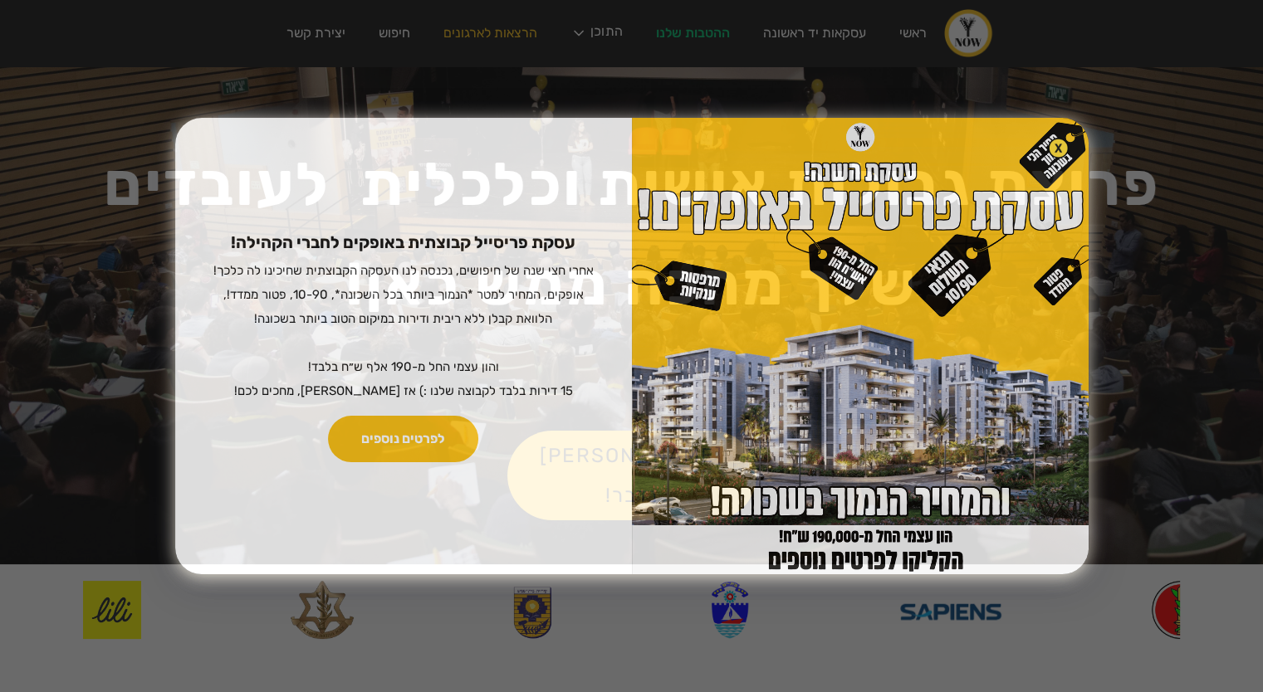
click at [1060, 291] on img at bounding box center [860, 346] width 457 height 457
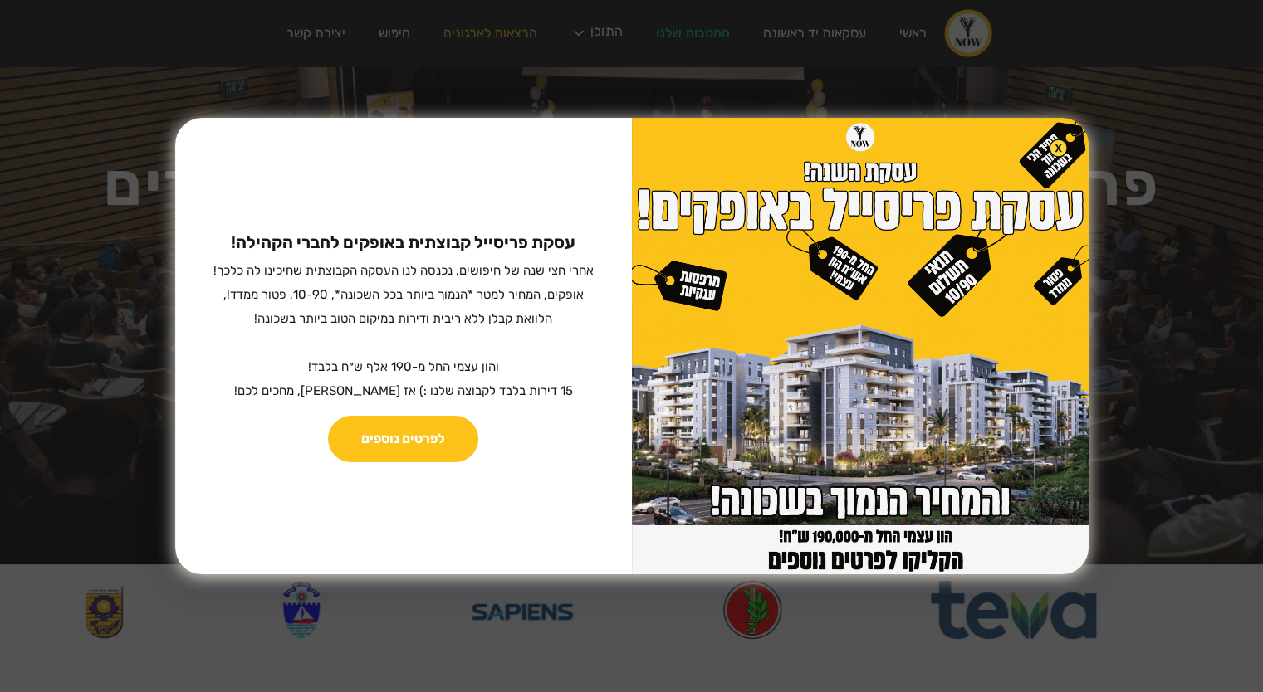
click at [1049, 144] on img at bounding box center [1058, 148] width 19 height 19
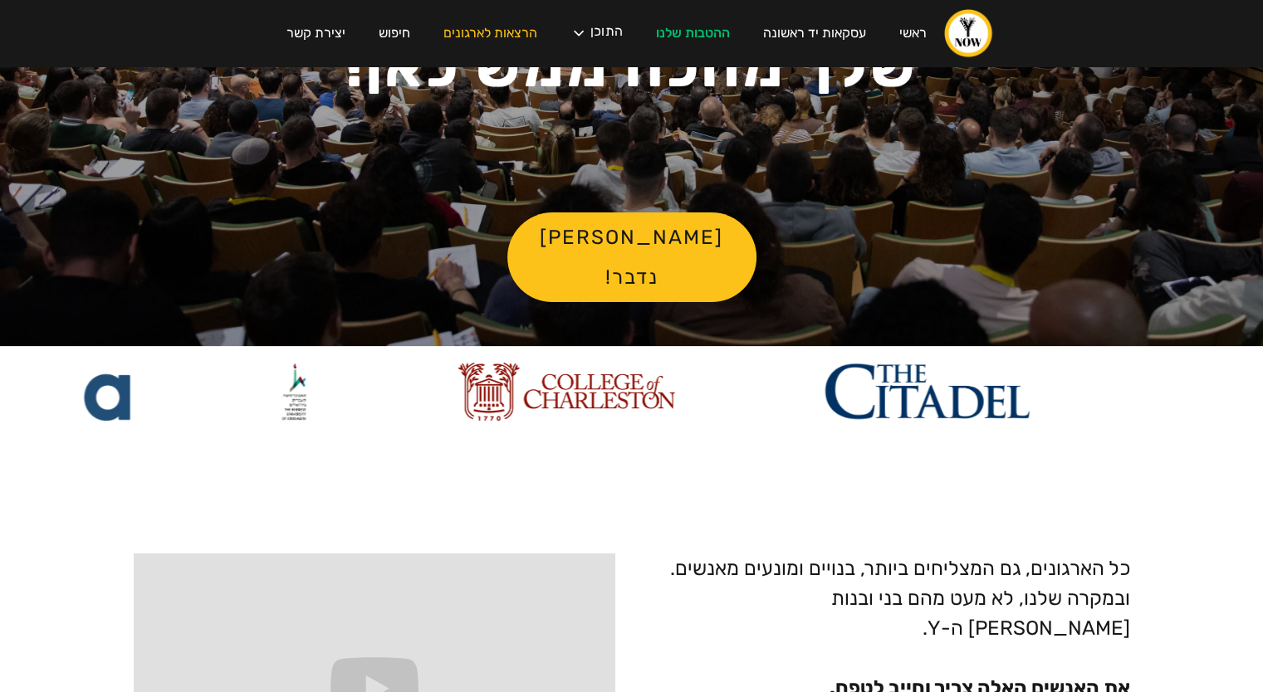
scroll to position [232, 0]
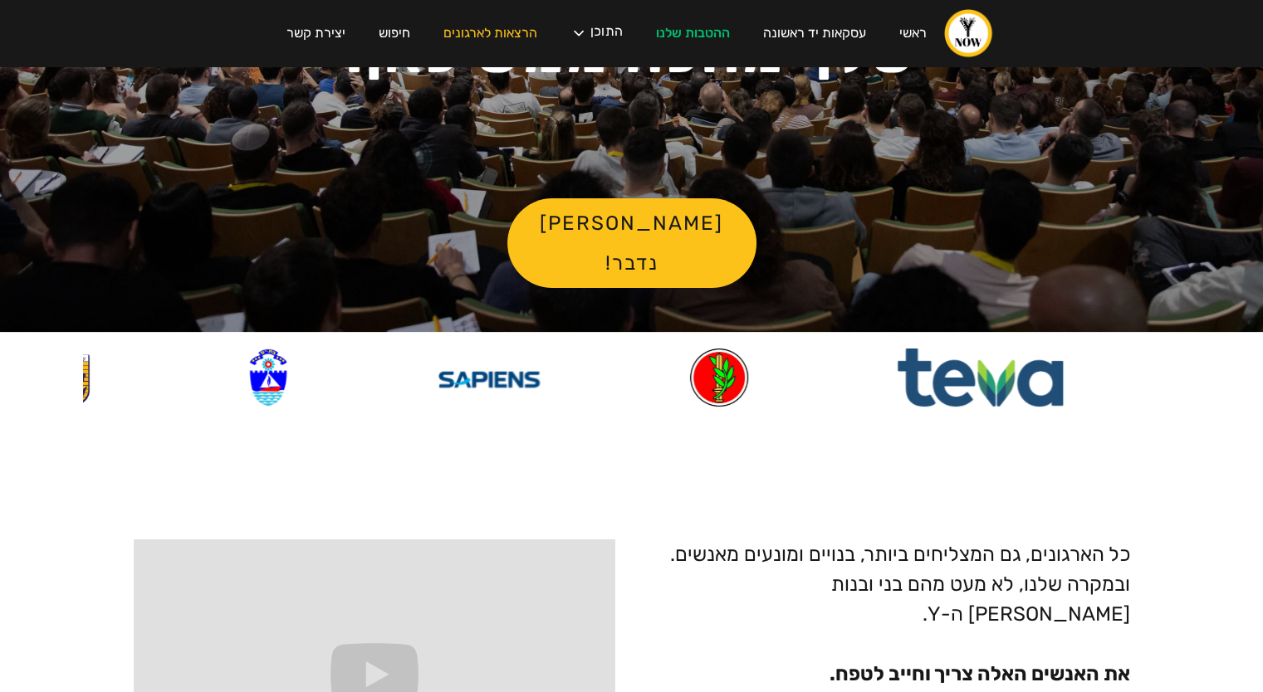
click at [332, 392] on div at bounding box center [891, 378] width 2541 height 58
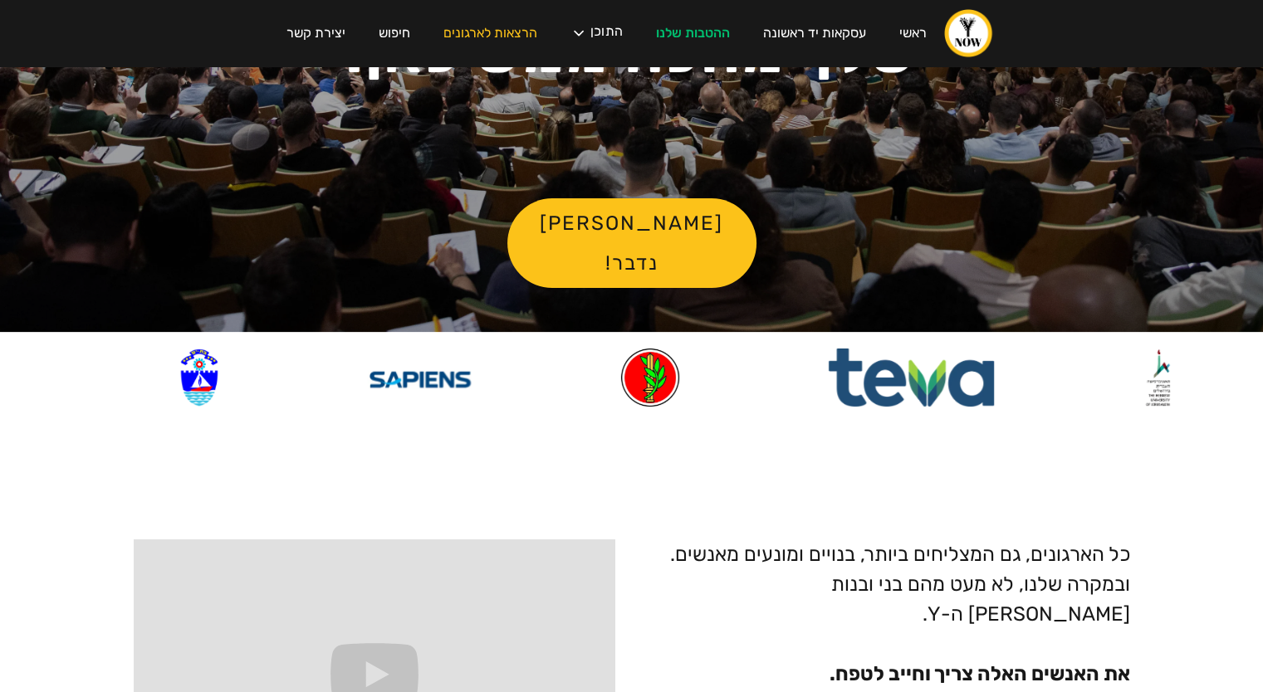
click at [332, 392] on div at bounding box center [823, 378] width 2541 height 58
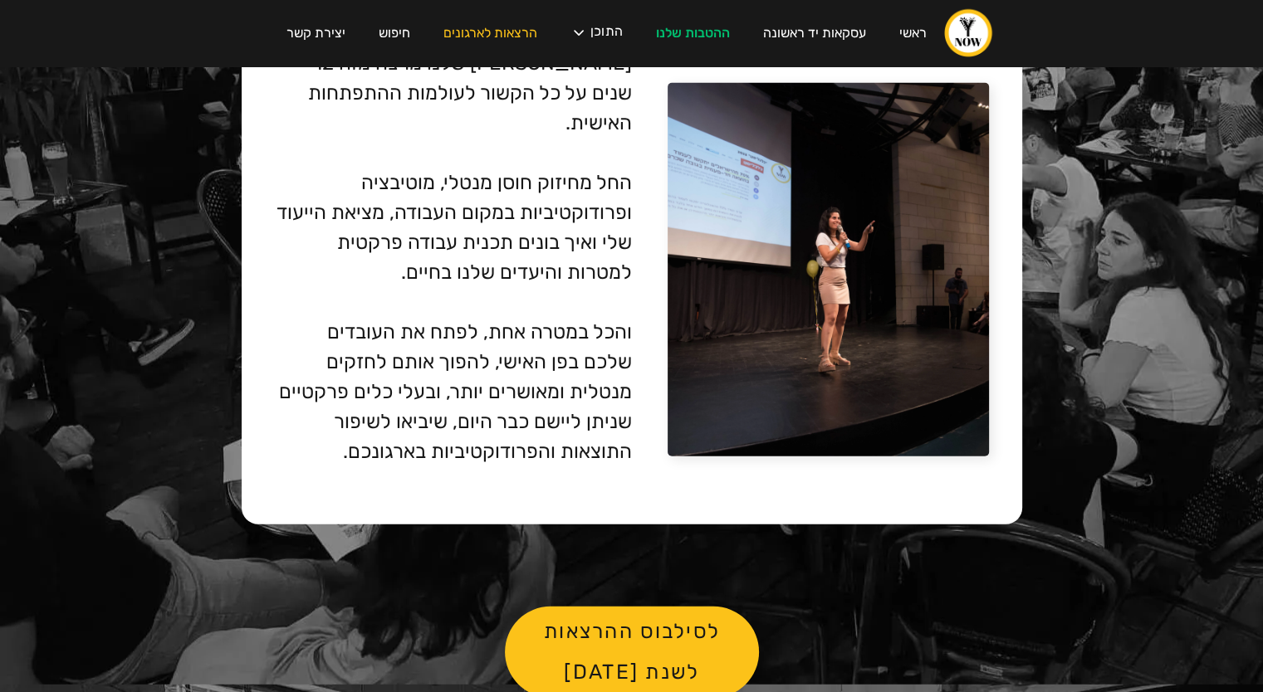
scroll to position [4234, 0]
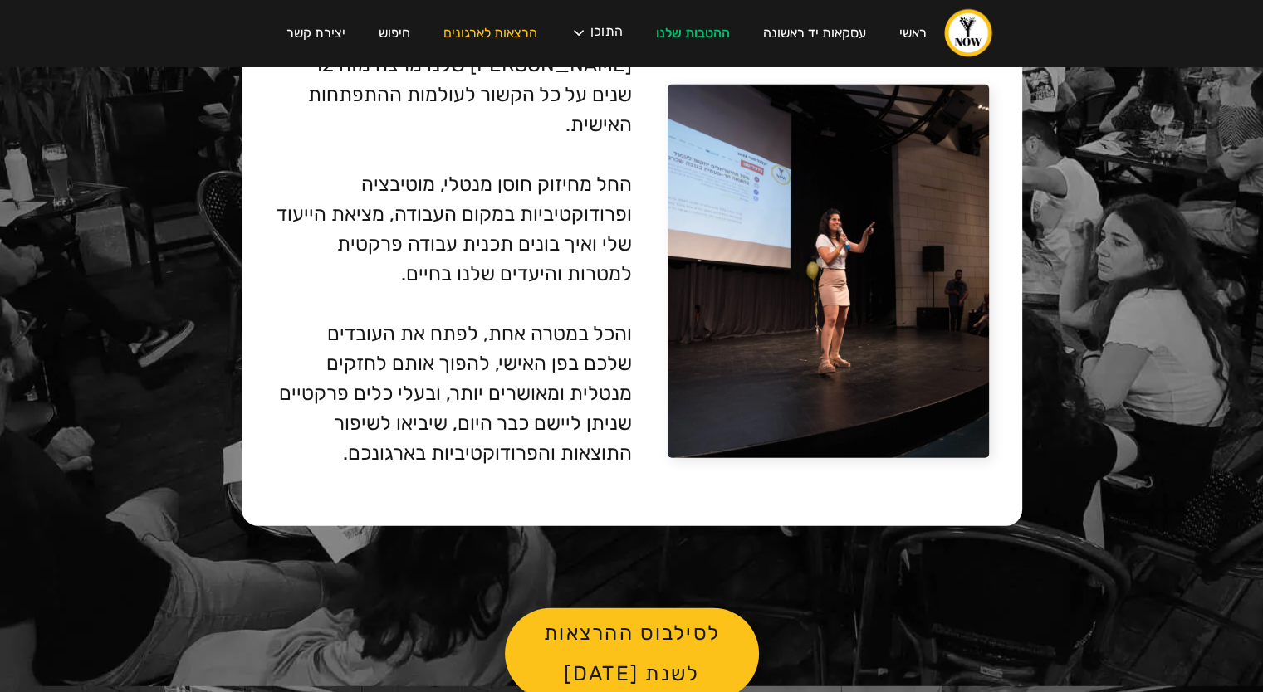
click at [589, 609] on link "לסילבוס ההרצאות לשנת [DATE]" at bounding box center [632, 654] width 254 height 91
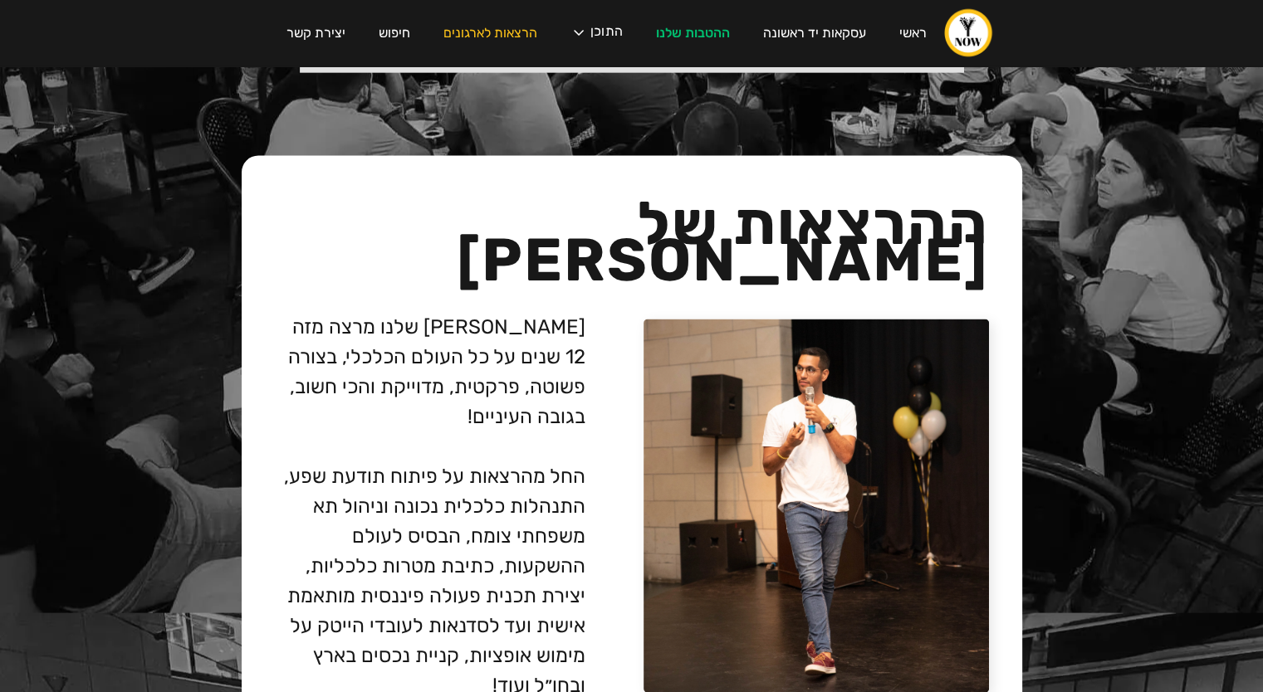
scroll to position [3280, 0]
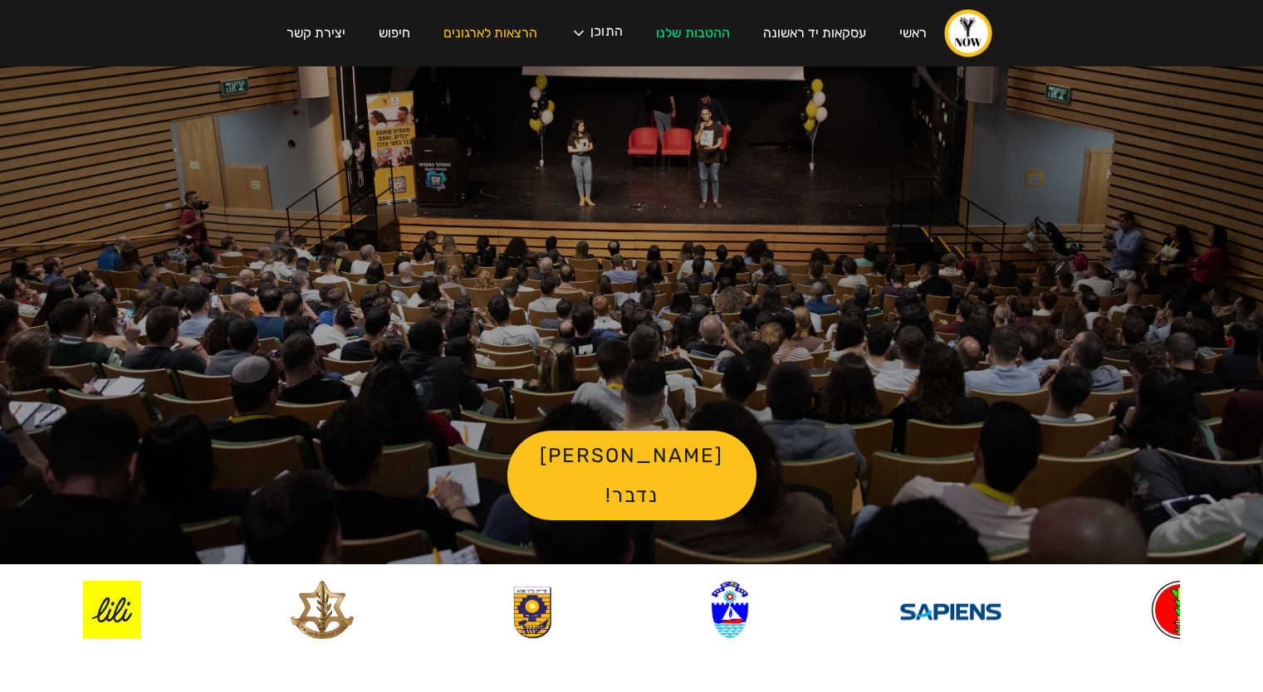
scroll to position [4234, 0]
